Goal: Navigation & Orientation: Find specific page/section

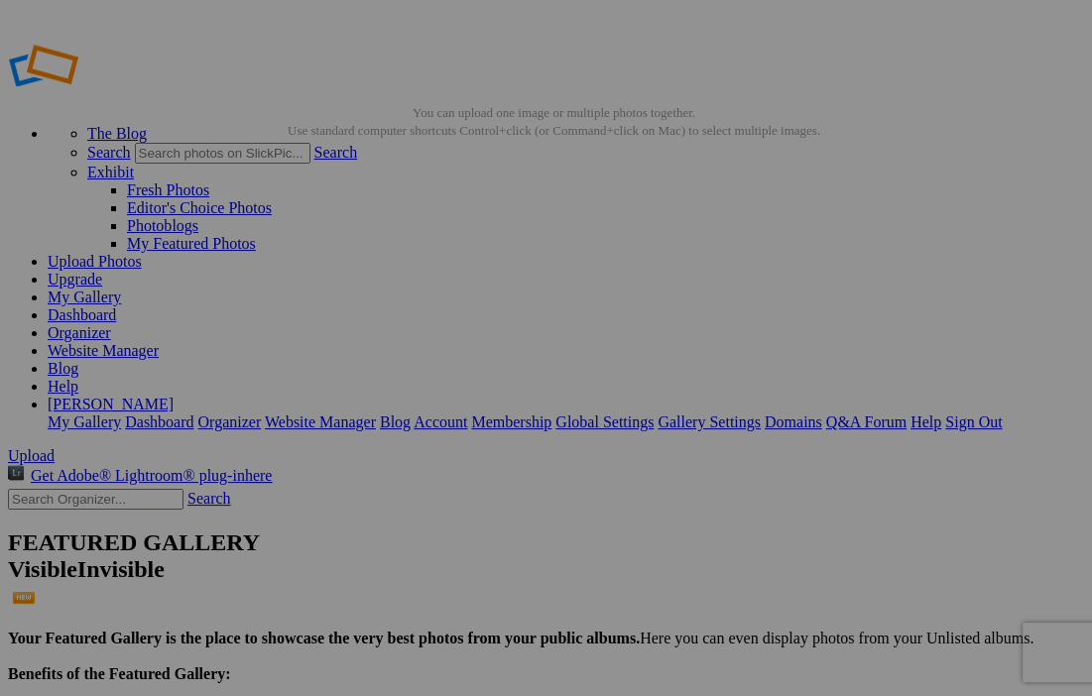
scroll to position [695, 0]
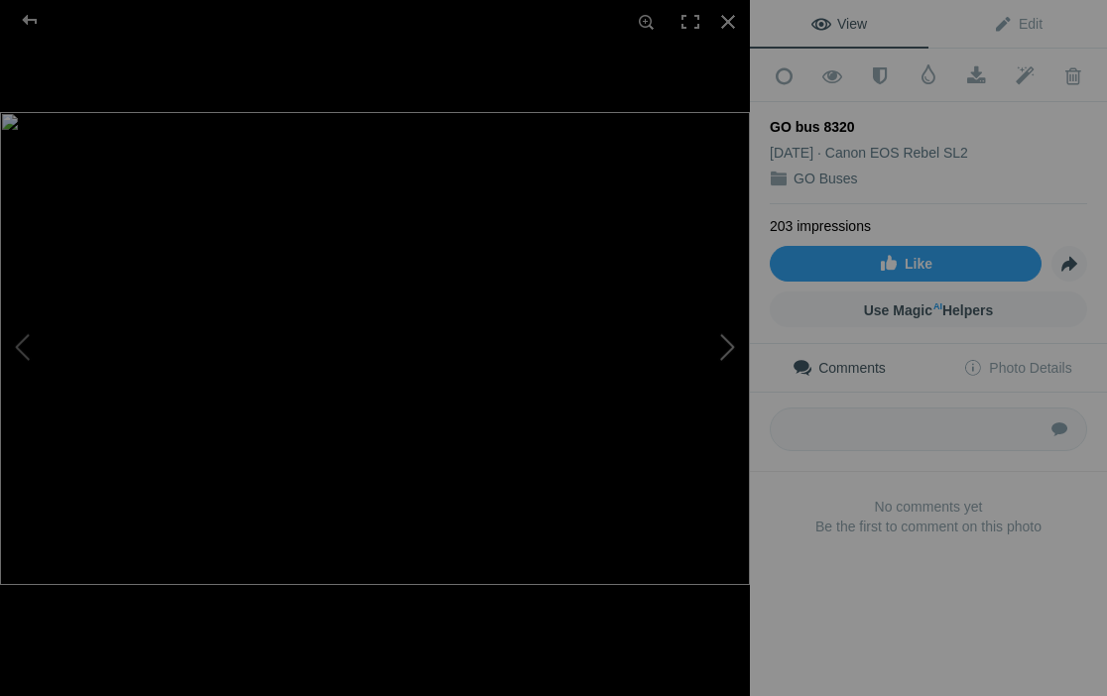
click at [741, 397] on button at bounding box center [675, 348] width 149 height 251
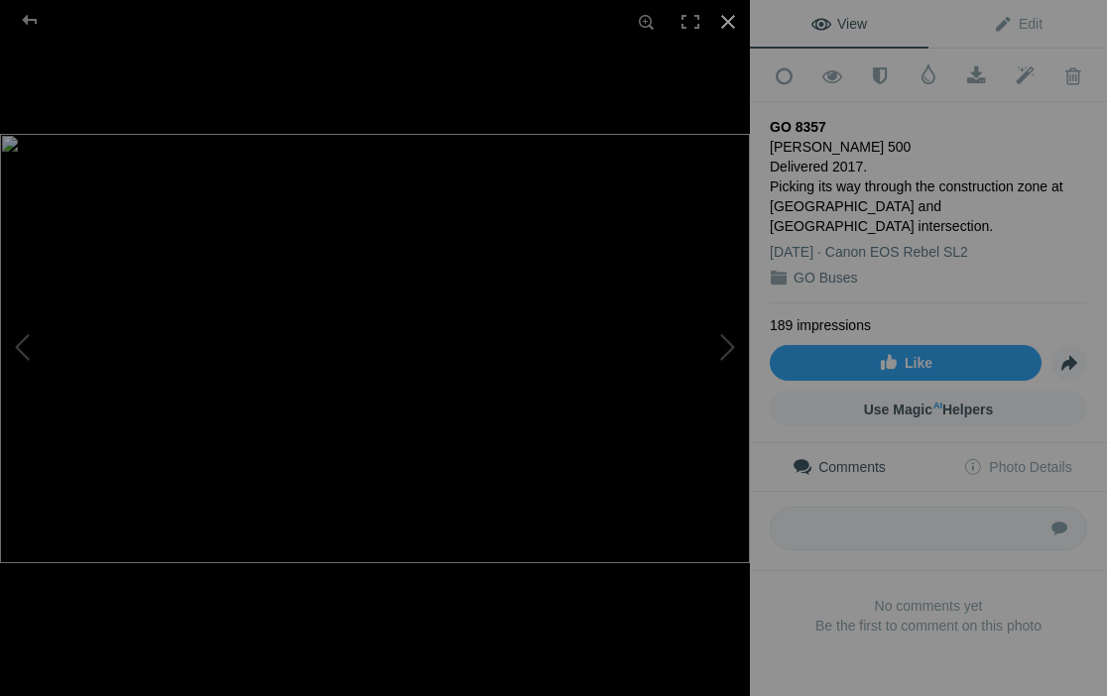
click at [733, 19] on div at bounding box center [728, 22] width 44 height 44
